Goal: Task Accomplishment & Management: Complete application form

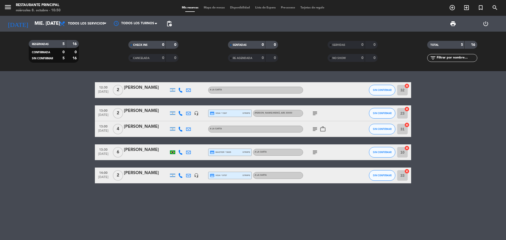
click at [258, 113] on span "[PERSON_NAME] , ARS 30000" at bounding box center [274, 113] width 38 height 2
click at [220, 130] on span "A LA CARTA" at bounding box center [216, 129] width 12 height 2
drag, startPoint x: 259, startPoint y: 150, endPoint x: 261, endPoint y: 156, distance: 6.5
click at [259, 153] on div "A LA CARTA" at bounding box center [261, 152] width 12 height 3
click at [265, 176] on span "A LA CARTA" at bounding box center [261, 175] width 12 height 2
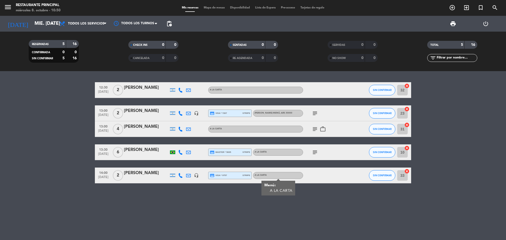
click at [228, 91] on div "A LA CARTA" at bounding box center [255, 90] width 95 height 7
click at [266, 116] on div "[PERSON_NAME] , ARS 30000" at bounding box center [278, 113] width 50 height 7
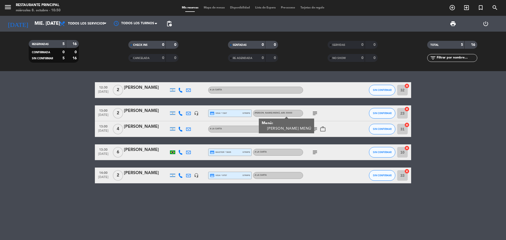
click at [267, 156] on div "A LA CARTA" at bounding box center [278, 152] width 50 height 7
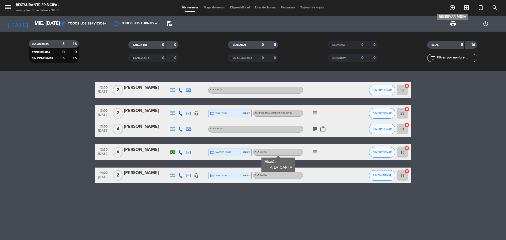
click at [454, 9] on icon "add_circle_outline" at bounding box center [452, 7] width 6 height 6
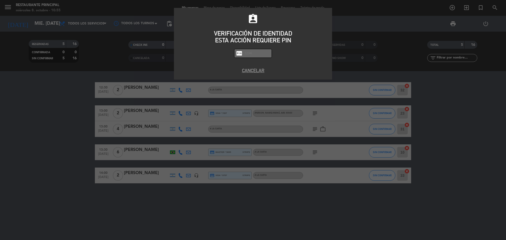
click at [383, 95] on div "assignment_ind VERIFICACIÓN DE IDENTIDAD ESTA ACCIÓN REQUIERE PIN fiber_pin PAS…" at bounding box center [253, 120] width 506 height 240
click at [257, 72] on button "Cancelar" at bounding box center [253, 70] width 150 height 7
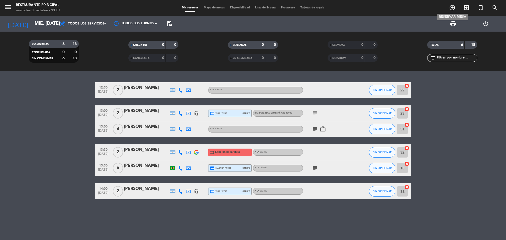
click at [454, 8] on icon "add_circle_outline" at bounding box center [452, 7] width 6 height 6
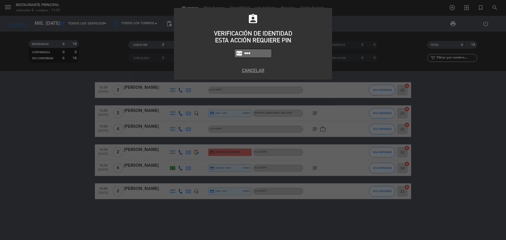
type input "8184"
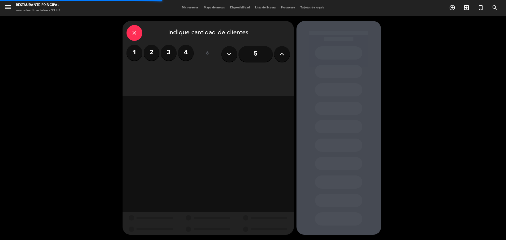
click at [160, 52] on div "1 2 3 4" at bounding box center [160, 53] width 67 height 16
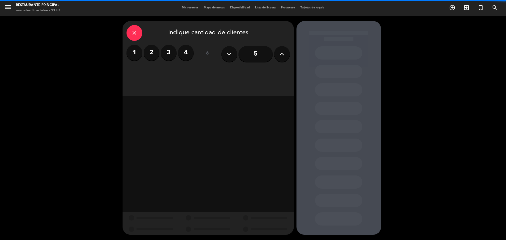
click at [172, 53] on label "3" at bounding box center [169, 53] width 16 height 16
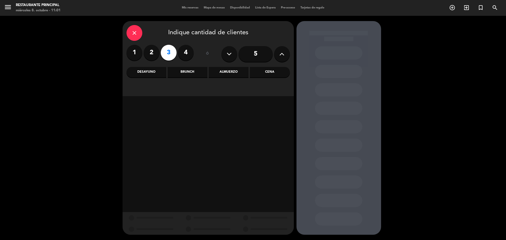
click at [191, 72] on div "Brunch" at bounding box center [188, 72] width 40 height 11
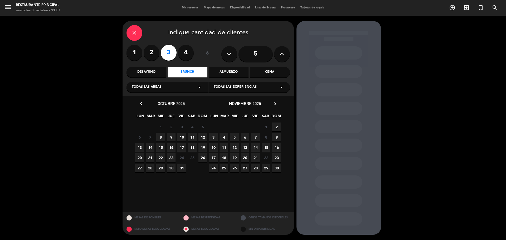
click at [161, 138] on span "8" at bounding box center [160, 137] width 9 height 9
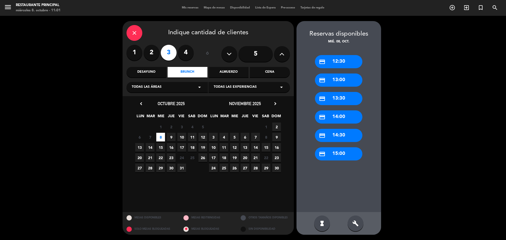
click at [347, 81] on div "credit_card 13:00" at bounding box center [338, 80] width 47 height 13
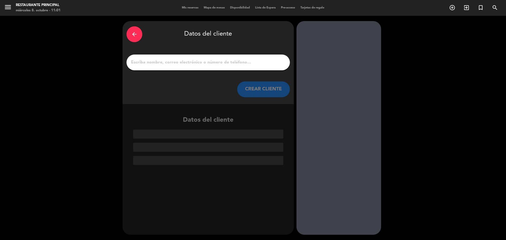
click at [200, 66] on input "1" at bounding box center [208, 62] width 156 height 7
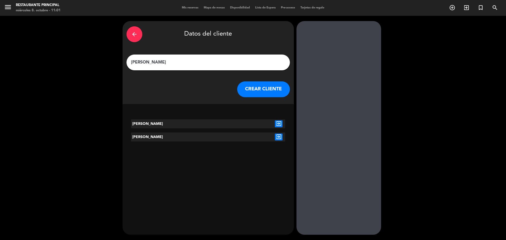
type input "[PERSON_NAME]"
click at [279, 122] on icon "exit_to_app" at bounding box center [279, 123] width 8 height 7
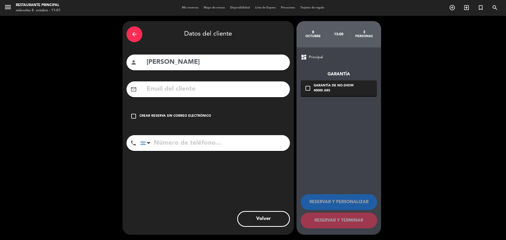
click at [136, 113] on icon "check_box_outline_blank" at bounding box center [133, 116] width 6 height 6
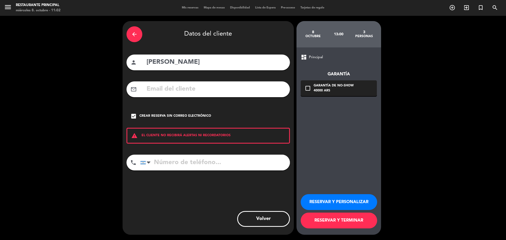
click at [208, 61] on input "[PERSON_NAME]" at bounding box center [216, 62] width 140 height 11
click at [214, 62] on input "[PERSON_NAME]" at bounding box center [216, 62] width 140 height 11
drag, startPoint x: 215, startPoint y: 62, endPoint x: 233, endPoint y: 57, distance: 18.7
click at [233, 57] on input "[PERSON_NAME]" at bounding box center [216, 62] width 140 height 11
drag, startPoint x: 230, startPoint y: 64, endPoint x: 231, endPoint y: 56, distance: 7.8
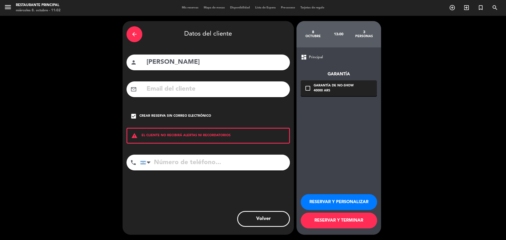
click at [231, 56] on div "person [PERSON_NAME]" at bounding box center [208, 63] width 163 height 16
drag, startPoint x: 247, startPoint y: 63, endPoint x: 240, endPoint y: 43, distance: 21.3
click at [240, 43] on div "arrow_back Datos del cliente person [PERSON_NAME] mail_outline check_box Crear …" at bounding box center [208, 128] width 171 height 214
click at [341, 203] on button "RESERVAR Y PERSONALIZAR" at bounding box center [339, 202] width 76 height 16
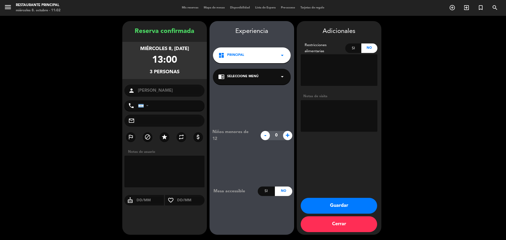
click at [334, 112] on textarea at bounding box center [339, 116] width 77 height 32
type textarea "DEGUSTACIÓN BODA"
click at [338, 202] on button "Guardar" at bounding box center [339, 206] width 76 height 16
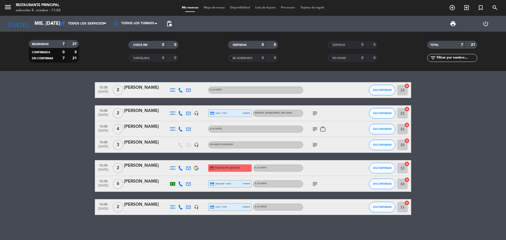
click at [75, 126] on bookings-row "12:30 [DATE] 2 [PERSON_NAME] A [PERSON_NAME] SIN CONFIRMAR 13 cancel 13:00 [DAT…" at bounding box center [253, 148] width 506 height 133
click at [315, 114] on icon "subject" at bounding box center [315, 113] width 6 height 6
click at [315, 128] on icon "subject" at bounding box center [315, 129] width 6 height 6
click at [315, 145] on icon "subject" at bounding box center [315, 145] width 6 height 6
click at [317, 186] on icon "subject" at bounding box center [315, 184] width 6 height 6
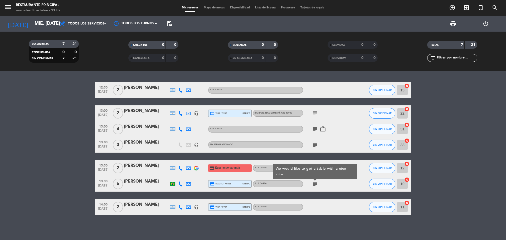
click at [323, 131] on icon "work_outline" at bounding box center [323, 129] width 6 height 6
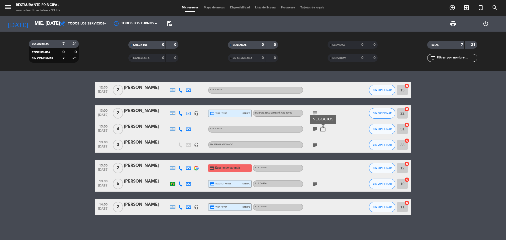
drag, startPoint x: 317, startPoint y: 129, endPoint x: 317, endPoint y: 116, distance: 13.7
click at [317, 129] on icon "subject" at bounding box center [315, 129] width 6 height 6
click at [317, 114] on icon "subject" at bounding box center [315, 113] width 6 height 6
click at [312, 147] on icon "subject" at bounding box center [315, 145] width 6 height 6
click at [52, 112] on bookings-row "12:30 [DATE] 2 [PERSON_NAME] A [PERSON_NAME] SIN CONFIRMAR 13 cancel 13:00 [DAT…" at bounding box center [253, 148] width 506 height 133
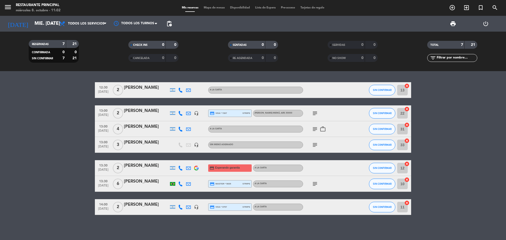
click at [74, 171] on bookings-row "12:30 [DATE] 2 [PERSON_NAME] A [PERSON_NAME] SIN CONFIRMAR 13 cancel 13:00 [DAT…" at bounding box center [253, 148] width 506 height 133
click at [73, 131] on bookings-row "12:30 [DATE] 2 [PERSON_NAME] A [PERSON_NAME] SIN CONFIRMAR 13 cancel 13:00 [DAT…" at bounding box center [253, 148] width 506 height 133
click at [112, 103] on div "12:30 [DATE] 2 [PERSON_NAME] A [PERSON_NAME] SIN CONFIRMAR 13 cancel 13:00 [DAT…" at bounding box center [253, 148] width 316 height 133
click at [73, 86] on bookings-row "12:30 [DATE] 2 [PERSON_NAME] A [PERSON_NAME] SIN CONFIRMAR 13 cancel 13:00 [DAT…" at bounding box center [253, 148] width 506 height 133
click at [320, 108] on div "subject" at bounding box center [326, 113] width 47 height 16
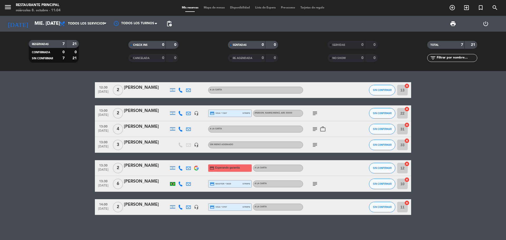
click at [320, 110] on div "subject" at bounding box center [326, 113] width 47 height 16
click at [315, 112] on icon "subject" at bounding box center [315, 113] width 6 height 6
click at [315, 129] on icon "subject" at bounding box center [315, 129] width 6 height 6
click at [315, 148] on icon "subject" at bounding box center [315, 145] width 6 height 6
click at [323, 130] on icon "work_outline" at bounding box center [323, 129] width 6 height 6
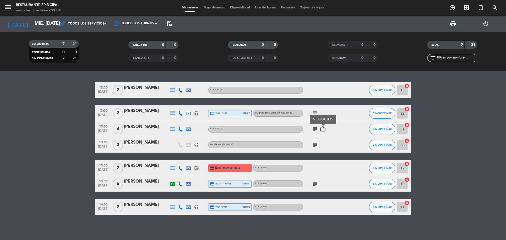
click at [316, 113] on icon "subject" at bounding box center [315, 113] width 6 height 6
click at [314, 183] on icon "subject" at bounding box center [315, 184] width 6 height 6
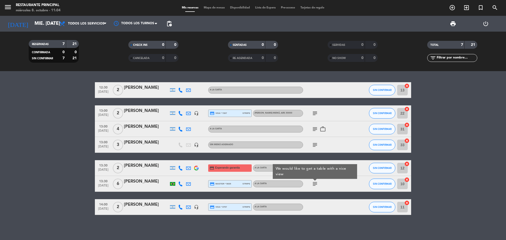
click at [151, 158] on div "12:30 [DATE] 2 [PERSON_NAME] A [PERSON_NAME] SIN CONFIRMAR 13 cancel 13:00 [DAT…" at bounding box center [253, 148] width 316 height 133
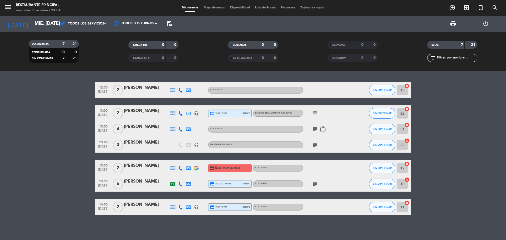
drag, startPoint x: 92, startPoint y: 151, endPoint x: 133, endPoint y: 119, distance: 52.0
click at [92, 150] on bookings-row "12:30 [DATE] 2 [PERSON_NAME] A [PERSON_NAME] SIN CONFIRMAR 13 cancel 13:00 [DAT…" at bounding box center [253, 148] width 506 height 133
click at [317, 112] on icon "subject" at bounding box center [315, 113] width 6 height 6
click at [313, 129] on icon "subject" at bounding box center [315, 129] width 6 height 6
click at [318, 146] on span "subject" at bounding box center [315, 145] width 8 height 6
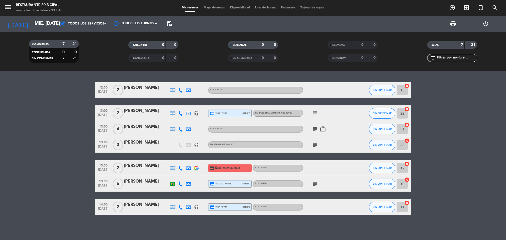
click at [315, 144] on icon "subject" at bounding box center [315, 145] width 6 height 6
click at [323, 129] on icon "work_outline" at bounding box center [323, 129] width 6 height 6
click at [317, 129] on icon "subject" at bounding box center [315, 129] width 6 height 6
click at [316, 148] on icon "subject" at bounding box center [315, 145] width 6 height 6
drag, startPoint x: 314, startPoint y: 183, endPoint x: 311, endPoint y: 181, distance: 3.9
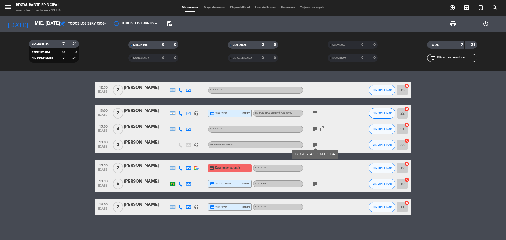
click at [314, 184] on icon "subject" at bounding box center [315, 184] width 6 height 6
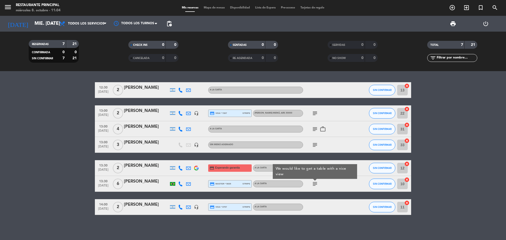
click at [84, 157] on bookings-row "12:30 [DATE] 2 [PERSON_NAME] A [PERSON_NAME] SIN CONFIRMAR 13 cancel 13:00 [DAT…" at bounding box center [253, 148] width 506 height 133
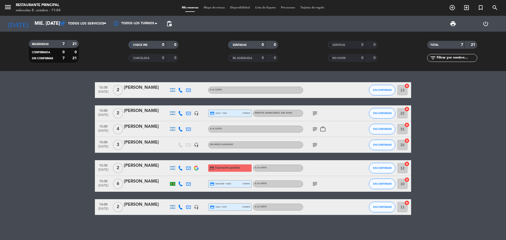
click at [63, 95] on bookings-row "12:30 [DATE] 2 [PERSON_NAME] A [PERSON_NAME] SIN CONFIRMAR 13 cancel 13:00 [DAT…" at bounding box center [253, 148] width 506 height 133
drag, startPoint x: 100, startPoint y: 102, endPoint x: 64, endPoint y: 102, distance: 36.1
click at [64, 102] on bookings-row "12:30 [DATE] 2 [PERSON_NAME] A [PERSON_NAME] SIN CONFIRMAR 13 cancel 13:00 [DAT…" at bounding box center [253, 148] width 506 height 133
drag, startPoint x: 105, startPoint y: 104, endPoint x: 65, endPoint y: 97, distance: 40.6
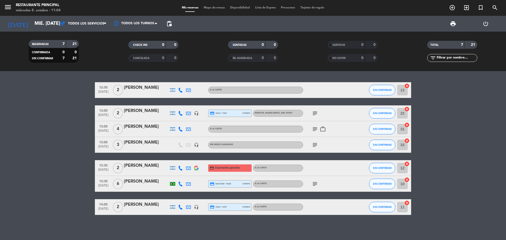
click at [104, 104] on div "12:30 [DATE] 2 [PERSON_NAME] A [PERSON_NAME] SIN CONFIRMAR 13 cancel 13:00 [DAT…" at bounding box center [253, 148] width 316 height 133
click at [65, 97] on bookings-row "12:30 [DATE] 2 [PERSON_NAME] A [PERSON_NAME] SIN CONFIRMAR 13 cancel 13:00 [DAT…" at bounding box center [253, 148] width 506 height 133
click at [156, 100] on div "12:30 [DATE] 2 [PERSON_NAME] A [PERSON_NAME] SIN CONFIRMAR 13 cancel 13:00 [DAT…" at bounding box center [253, 148] width 316 height 133
click at [99, 102] on div "12:30 [DATE] 2 [PERSON_NAME] A [PERSON_NAME] SIN CONFIRMAR 13 cancel 13:00 [DAT…" at bounding box center [253, 148] width 316 height 133
drag, startPoint x: 97, startPoint y: 101, endPoint x: 60, endPoint y: 100, distance: 37.7
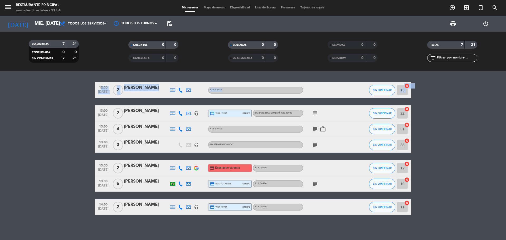
click at [60, 100] on bookings-row "12:30 [DATE] 2 [PERSON_NAME] A [PERSON_NAME] SIN CONFIRMAR 13 cancel 13:00 [DAT…" at bounding box center [253, 148] width 506 height 133
click at [57, 98] on bookings-row "12:30 [DATE] 2 [PERSON_NAME] A [PERSON_NAME] SIN CONFIRMAR 13 cancel 13:00 [DAT…" at bounding box center [253, 148] width 506 height 133
click at [317, 144] on icon "subject" at bounding box center [315, 145] width 6 height 6
click at [315, 128] on icon "subject" at bounding box center [315, 129] width 6 height 6
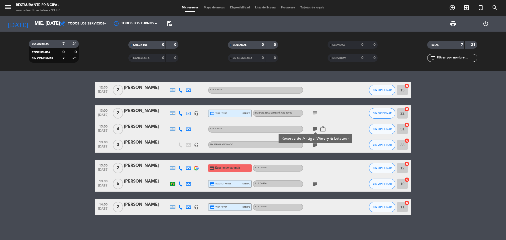
click at [315, 115] on icon "subject" at bounding box center [315, 113] width 6 height 6
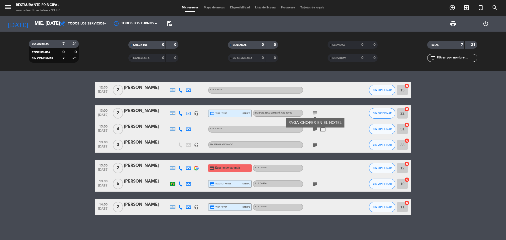
click at [98, 100] on div "12:30 [DATE] 2 [PERSON_NAME] A [PERSON_NAME] SIN CONFIRMAR 13 cancel 13:00 [DAT…" at bounding box center [253, 148] width 316 height 133
click at [315, 184] on icon "subject" at bounding box center [315, 184] width 6 height 6
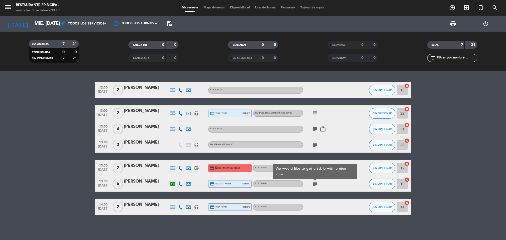
click at [171, 156] on div "12:30 [DATE] 2 [PERSON_NAME] A [PERSON_NAME] SIN CONFIRMAR 13 cancel 13:00 [DAT…" at bounding box center [253, 148] width 316 height 133
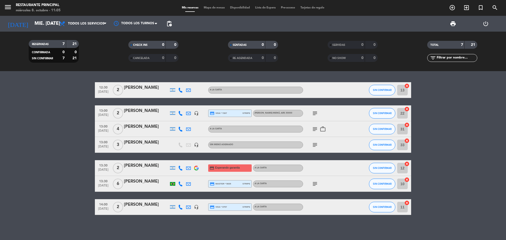
click at [153, 156] on div "12:30 [DATE] 2 [PERSON_NAME] A [PERSON_NAME] SIN CONFIRMAR 13 cancel 13:00 [DAT…" at bounding box center [253, 148] width 316 height 133
click at [153, 154] on div "12:30 [DATE] 2 [PERSON_NAME] A [PERSON_NAME] SIN CONFIRMAR 13 cancel 13:00 [DAT…" at bounding box center [253, 148] width 316 height 133
drag, startPoint x: 119, startPoint y: 155, endPoint x: 76, endPoint y: 152, distance: 42.8
click at [78, 152] on bookings-row "12:30 [DATE] 2 [PERSON_NAME] A [PERSON_NAME] SIN CONFIRMAR 13 cancel 13:00 [DAT…" at bounding box center [253, 148] width 506 height 133
click at [58, 138] on bookings-row "12:30 [DATE] 2 [PERSON_NAME] A [PERSON_NAME] SIN CONFIRMAR 13 cancel 13:00 [DAT…" at bounding box center [253, 148] width 506 height 133
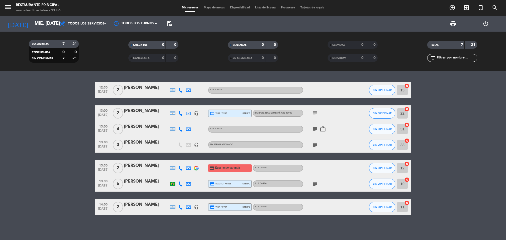
click at [182, 100] on div "12:30 [DATE] 2 [PERSON_NAME] A [PERSON_NAME] SIN CONFIRMAR 13 cancel 13:00 [DAT…" at bounding box center [253, 148] width 316 height 133
click at [70, 107] on bookings-row "12:30 [DATE] 2 [PERSON_NAME] A [PERSON_NAME] SIN CONFIRMAR 13 cancel 13:00 [DAT…" at bounding box center [253, 148] width 506 height 133
click at [434, 104] on bookings-row "12:30 [DATE] 2 [PERSON_NAME] A [PERSON_NAME] SIN CONFIRMAR 13 cancel 13:00 [DAT…" at bounding box center [253, 148] width 506 height 133
drag, startPoint x: 28, startPoint y: 88, endPoint x: 49, endPoint y: 81, distance: 22.6
click at [49, 81] on div "12:30 [DATE] 2 [PERSON_NAME] A [PERSON_NAME] SIN CONFIRMAR 13 cancel 13:00 [DAT…" at bounding box center [253, 155] width 506 height 169
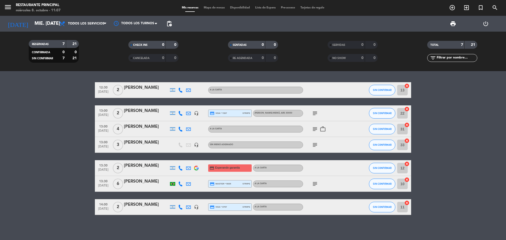
click at [48, 105] on bookings-row "12:30 [DATE] 2 [PERSON_NAME] A [PERSON_NAME] SIN CONFIRMAR 13 cancel 13:00 [DAT…" at bounding box center [253, 148] width 506 height 133
click at [100, 99] on div "12:30 [DATE] 2 [PERSON_NAME] A [PERSON_NAME] SIN CONFIRMAR 13 cancel 13:00 [DAT…" at bounding box center [253, 148] width 316 height 133
click at [67, 101] on bookings-row "12:30 [DATE] 2 [PERSON_NAME] A [PERSON_NAME] SIN CONFIRMAR 13 cancel 13:00 [DAT…" at bounding box center [253, 148] width 506 height 133
click at [41, 124] on bookings-row "12:30 [DATE] 2 [PERSON_NAME] A [PERSON_NAME] SIN CONFIRMAR 13 cancel 13:00 [DAT…" at bounding box center [253, 148] width 506 height 133
click at [101, 99] on div "12:30 [DATE] 2 [PERSON_NAME] A [PERSON_NAME] SIN CONFIRMAR 13 cancel 13:00 [DAT…" at bounding box center [253, 148] width 316 height 133
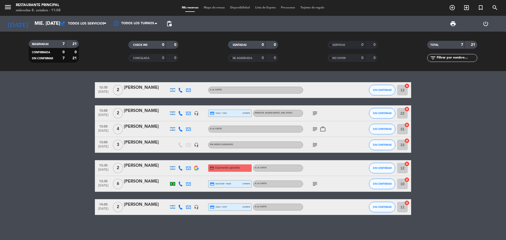
click at [186, 100] on div "12:30 [DATE] 2 [PERSON_NAME] A [PERSON_NAME] SIN CONFIRMAR 13 cancel 13:00 [DAT…" at bounding box center [253, 148] width 316 height 133
click at [127, 103] on div "12:30 [DATE] 2 [PERSON_NAME] A [PERSON_NAME] SIN CONFIRMAR 13 cancel 13:00 [DAT…" at bounding box center [253, 148] width 316 height 133
click at [52, 88] on bookings-row "12:30 [DATE] 2 [PERSON_NAME] A [PERSON_NAME] SIN CONFIRMAR 13 cancel 13:00 [DAT…" at bounding box center [253, 148] width 506 height 133
click at [101, 103] on div "12:30 [DATE] 2 [PERSON_NAME] A [PERSON_NAME] SIN CONFIRMAR 13 cancel 13:00 [DAT…" at bounding box center [253, 148] width 316 height 133
click at [452, 9] on icon "add_circle_outline" at bounding box center [452, 7] width 6 height 6
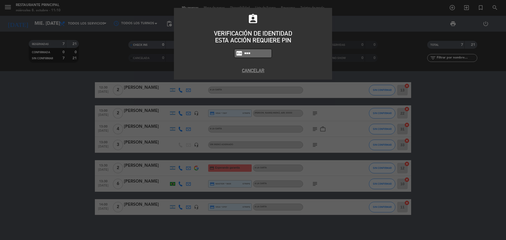
type input "8184"
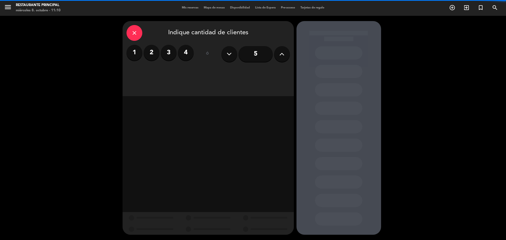
click at [162, 54] on label "3" at bounding box center [169, 53] width 16 height 16
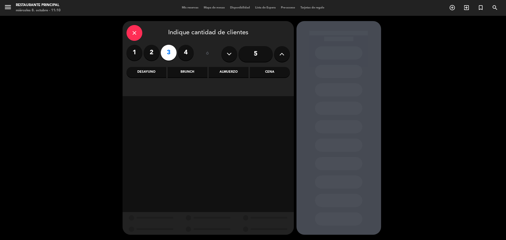
click at [223, 68] on div "Almuerzo" at bounding box center [229, 72] width 40 height 11
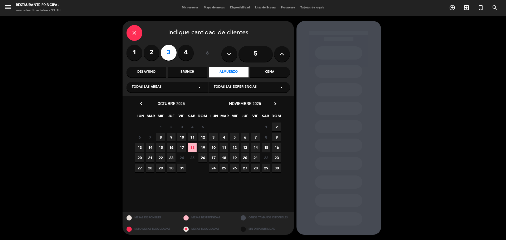
click at [162, 139] on span "8" at bounding box center [160, 137] width 9 height 9
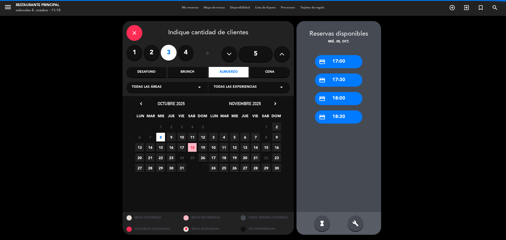
click at [336, 64] on div "credit_card 17:00" at bounding box center [338, 61] width 47 height 13
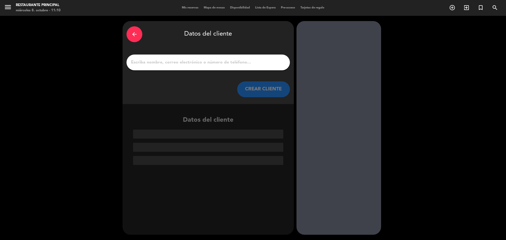
click at [176, 60] on input "1" at bounding box center [208, 62] width 156 height 7
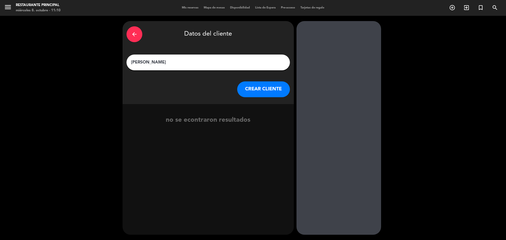
type input "[PERSON_NAME]"
click at [270, 88] on button "CREAR CLIENTE" at bounding box center [263, 89] width 53 height 16
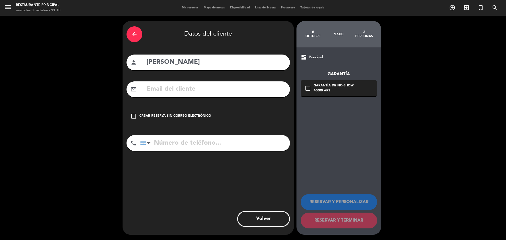
click at [132, 118] on icon "check_box_outline_blank" at bounding box center [133, 116] width 6 height 6
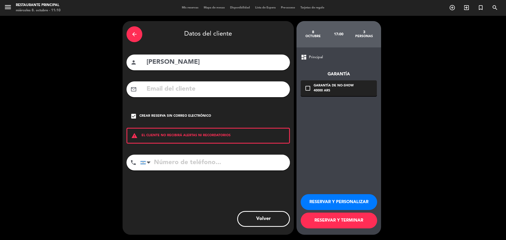
click at [326, 201] on button "RESERVAR Y PERSONALIZAR" at bounding box center [339, 202] width 76 height 16
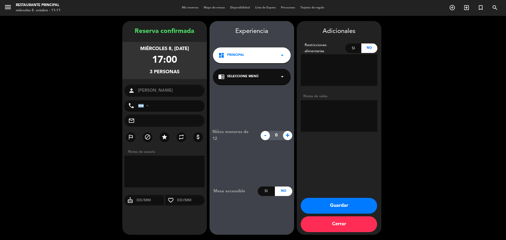
click at [325, 106] on textarea at bounding box center [339, 116] width 77 height 32
click at [318, 107] on textarea at bounding box center [339, 116] width 77 height 32
click at [328, 106] on textarea at bounding box center [339, 116] width 77 height 32
click at [352, 108] on textarea at bounding box center [339, 116] width 77 height 32
click at [164, 102] on input "tel" at bounding box center [171, 105] width 67 height 11
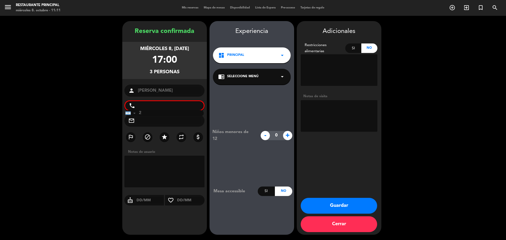
type input "2"
click at [317, 110] on textarea at bounding box center [339, 116] width 77 height 32
type textarea "2 TARDE DE TÉ"
click at [332, 207] on button "Guardar" at bounding box center [339, 206] width 76 height 16
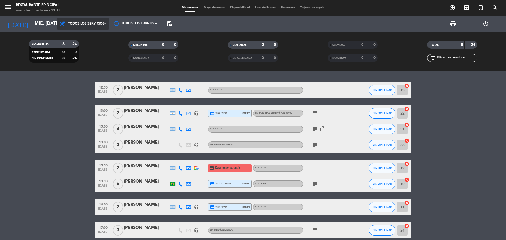
click at [97, 24] on span "Todos los servicios" at bounding box center [86, 24] width 36 height 4
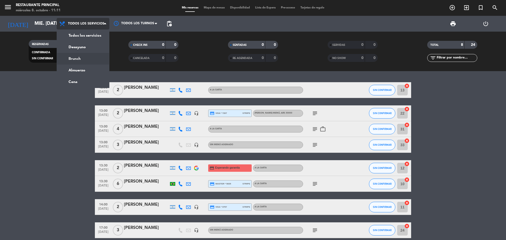
click at [87, 62] on div "menu Restaurante Principal miércoles 8. octubre - 11:11 Mis reservas Mapa de me…" at bounding box center [253, 35] width 506 height 71
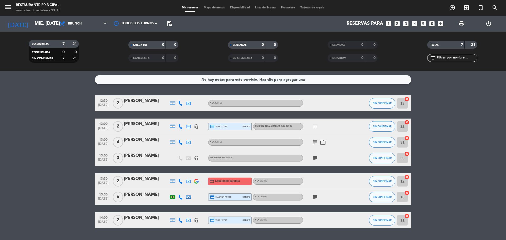
drag, startPoint x: 62, startPoint y: 126, endPoint x: 57, endPoint y: 139, distance: 14.4
click at [57, 139] on bookings-row "12:30 [DATE] 2 [PERSON_NAME] A [PERSON_NAME] SIN CONFIRMAR 13 cancel 13:00 [DAT…" at bounding box center [253, 161] width 506 height 133
click at [316, 159] on icon "subject" at bounding box center [315, 158] width 6 height 6
click at [450, 127] on bookings-row "12:30 [DATE] 2 [PERSON_NAME] A [PERSON_NAME] SIN CONFIRMAR 13 cancel 13:00 [DAT…" at bounding box center [253, 161] width 506 height 133
click at [316, 127] on icon "subject" at bounding box center [315, 126] width 6 height 6
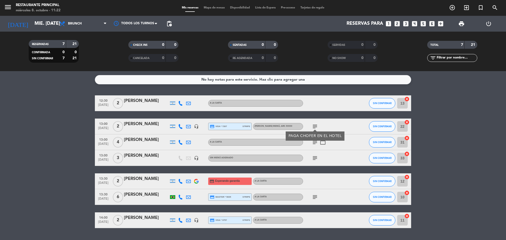
click at [317, 141] on icon "subject" at bounding box center [315, 142] width 6 height 6
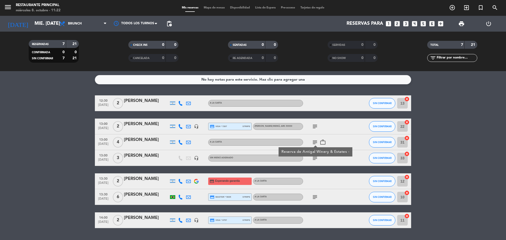
click at [315, 159] on icon "subject" at bounding box center [315, 158] width 6 height 6
click at [454, 143] on bookings-row "12:30 [DATE] 2 [PERSON_NAME] A [PERSON_NAME] SIN CONFIRMAR 13 cancel 13:00 [DAT…" at bounding box center [253, 161] width 506 height 133
click at [76, 156] on bookings-row "12:30 [DATE] 2 [PERSON_NAME] A [PERSON_NAME] SIN CONFIRMAR 13 cancel 13:00 [DAT…" at bounding box center [253, 161] width 506 height 133
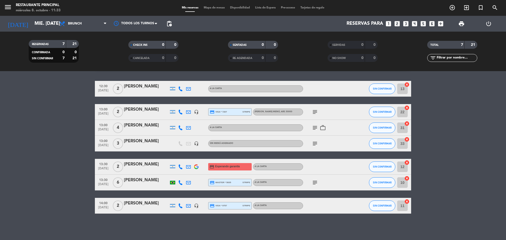
click at [46, 177] on bookings-row "12:30 [DATE] 2 [PERSON_NAME] A [PERSON_NAME] SIN CONFIRMAR 13 cancel 13:00 [DAT…" at bounding box center [253, 147] width 506 height 133
click at [181, 221] on div "No hay notas para este servicio. Haz clic para agregar una 12:30 [DATE] 2 [PERS…" at bounding box center [253, 155] width 506 height 169
click at [451, 7] on icon "add_circle_outline" at bounding box center [452, 7] width 6 height 6
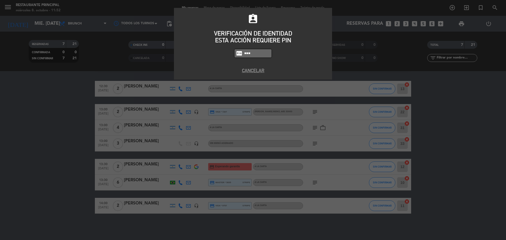
type input "8184"
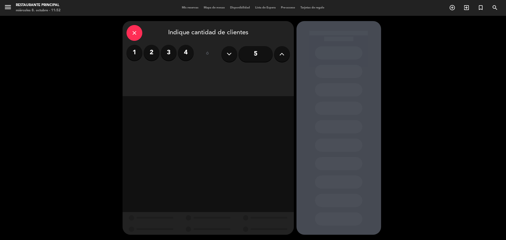
click at [258, 53] on input "5" at bounding box center [256, 54] width 34 height 16
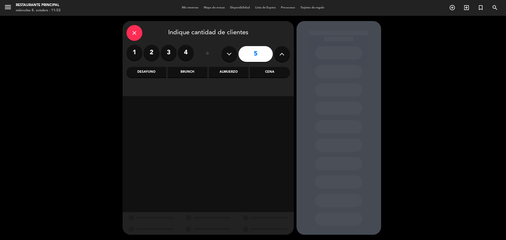
click at [188, 72] on div "Brunch" at bounding box center [188, 72] width 40 height 11
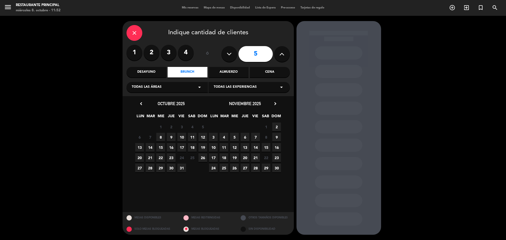
click at [162, 138] on span "8" at bounding box center [160, 137] width 9 height 9
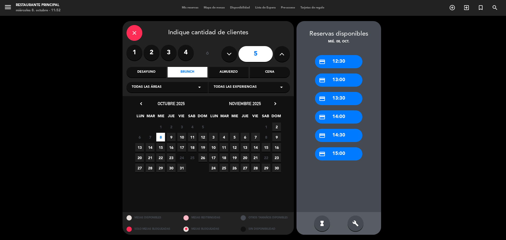
click at [339, 62] on div "credit_card 12:30" at bounding box center [338, 61] width 47 height 13
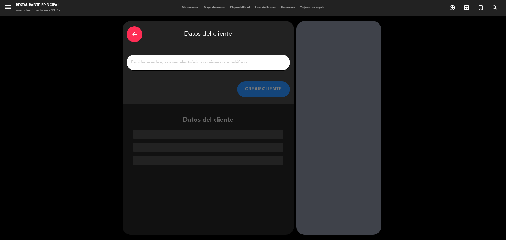
click at [188, 63] on input "1" at bounding box center [208, 62] width 156 height 7
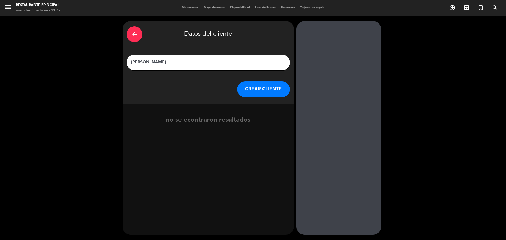
type input "[PERSON_NAME]"
click at [266, 92] on button "CREAR CLIENTE" at bounding box center [263, 89] width 53 height 16
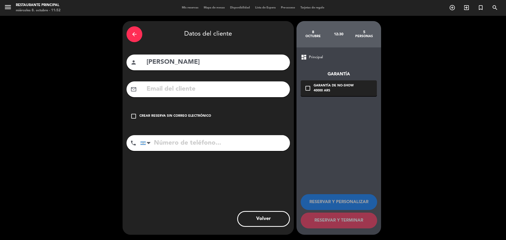
click at [133, 117] on icon "check_box_outline_blank" at bounding box center [133, 116] width 6 height 6
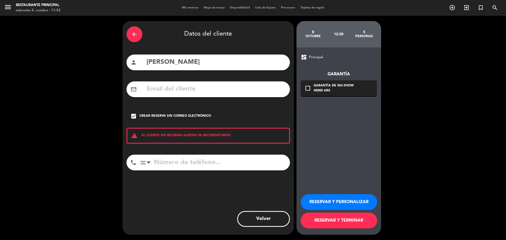
click at [192, 159] on input "tel" at bounding box center [215, 163] width 150 height 16
type input "1150100045"
click at [358, 226] on button "RESERVAR Y TERMINAR" at bounding box center [339, 221] width 76 height 16
